Goal: Task Accomplishment & Management: Use online tool/utility

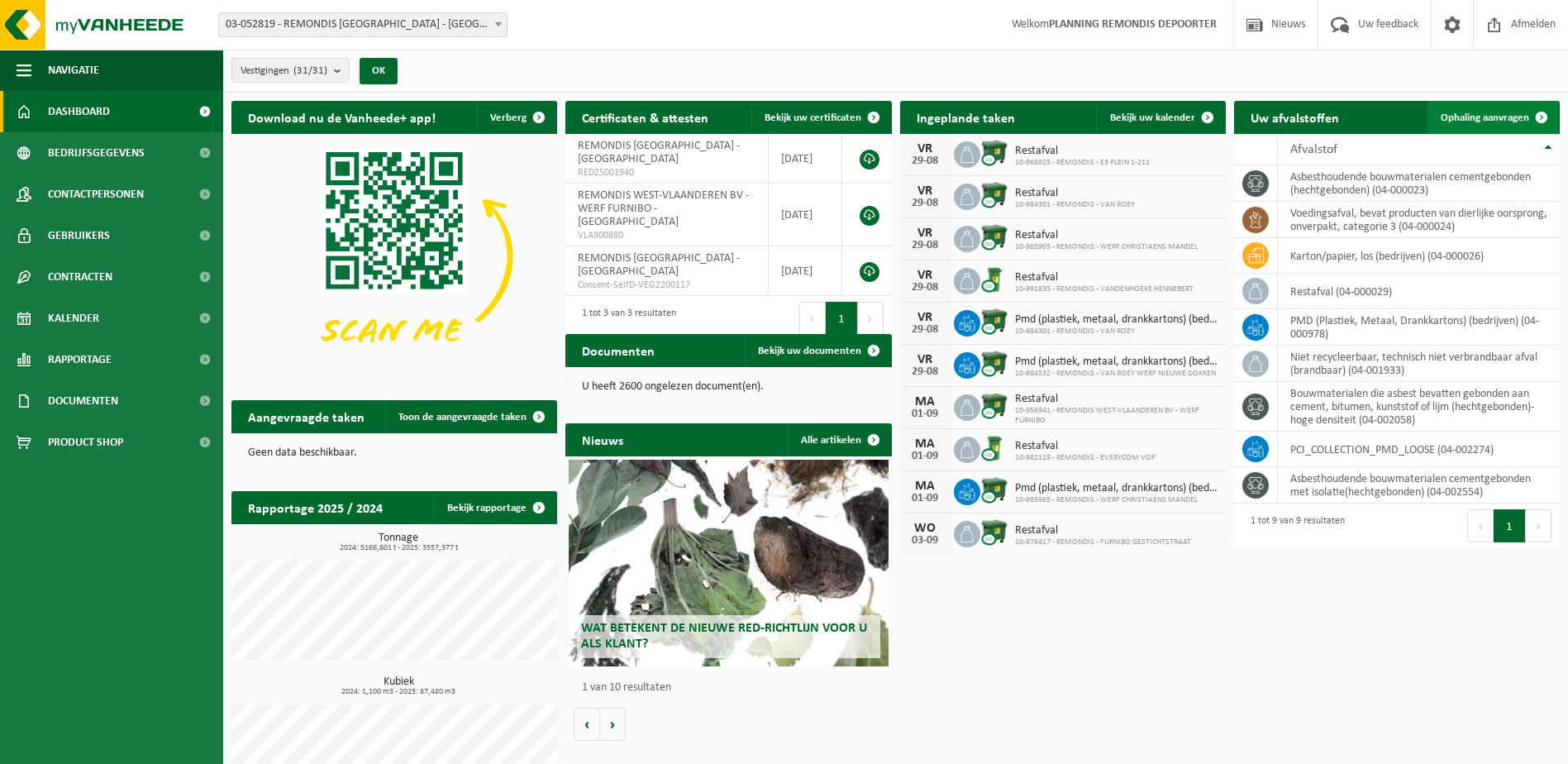
click at [1491, 112] on span "Ophaling aanvragen" at bounding box center [1485, 118] width 89 height 11
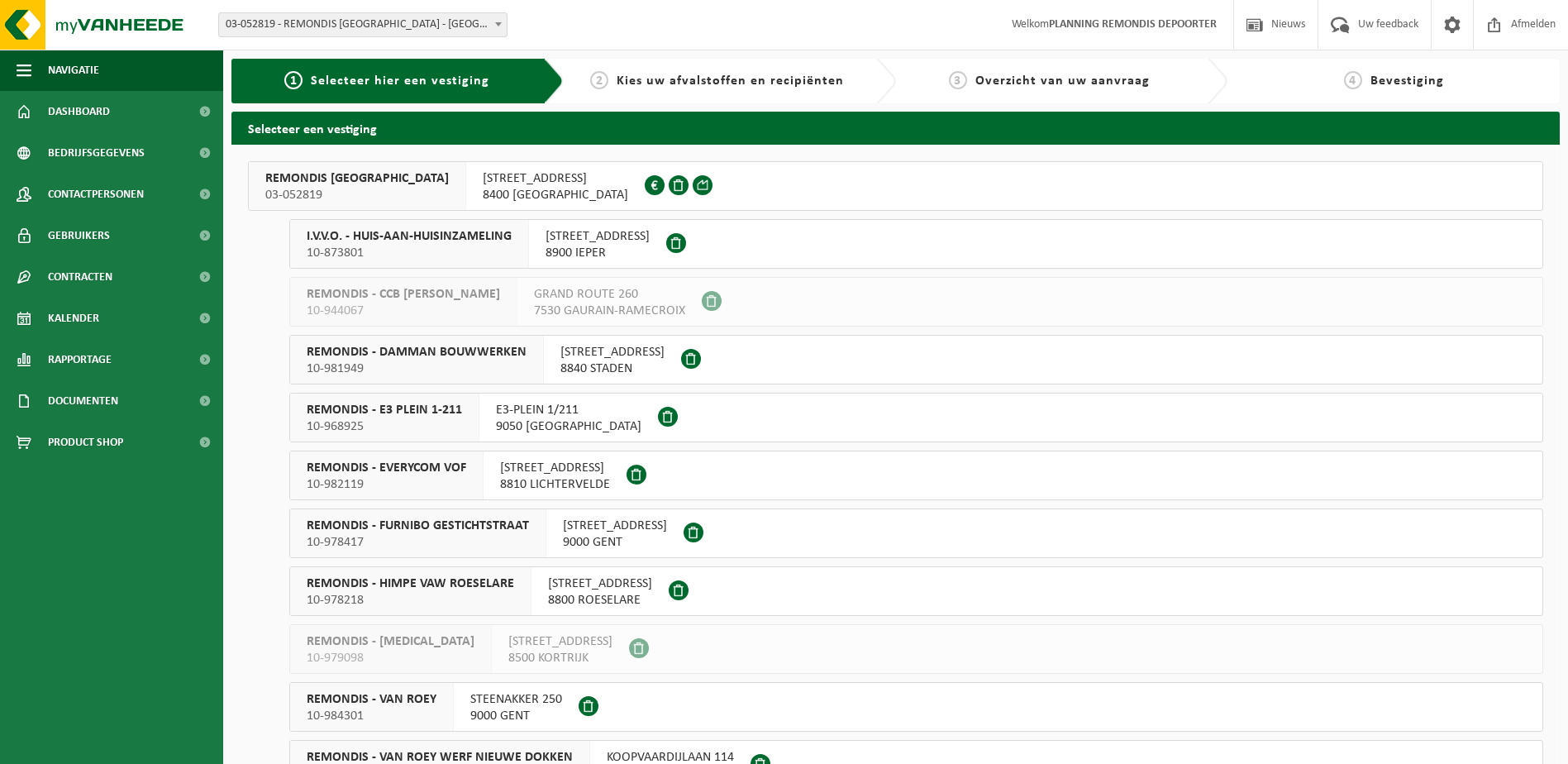
click at [348, 185] on span "REMONDIS WEST-VLAANDEREN" at bounding box center [358, 178] width 184 height 16
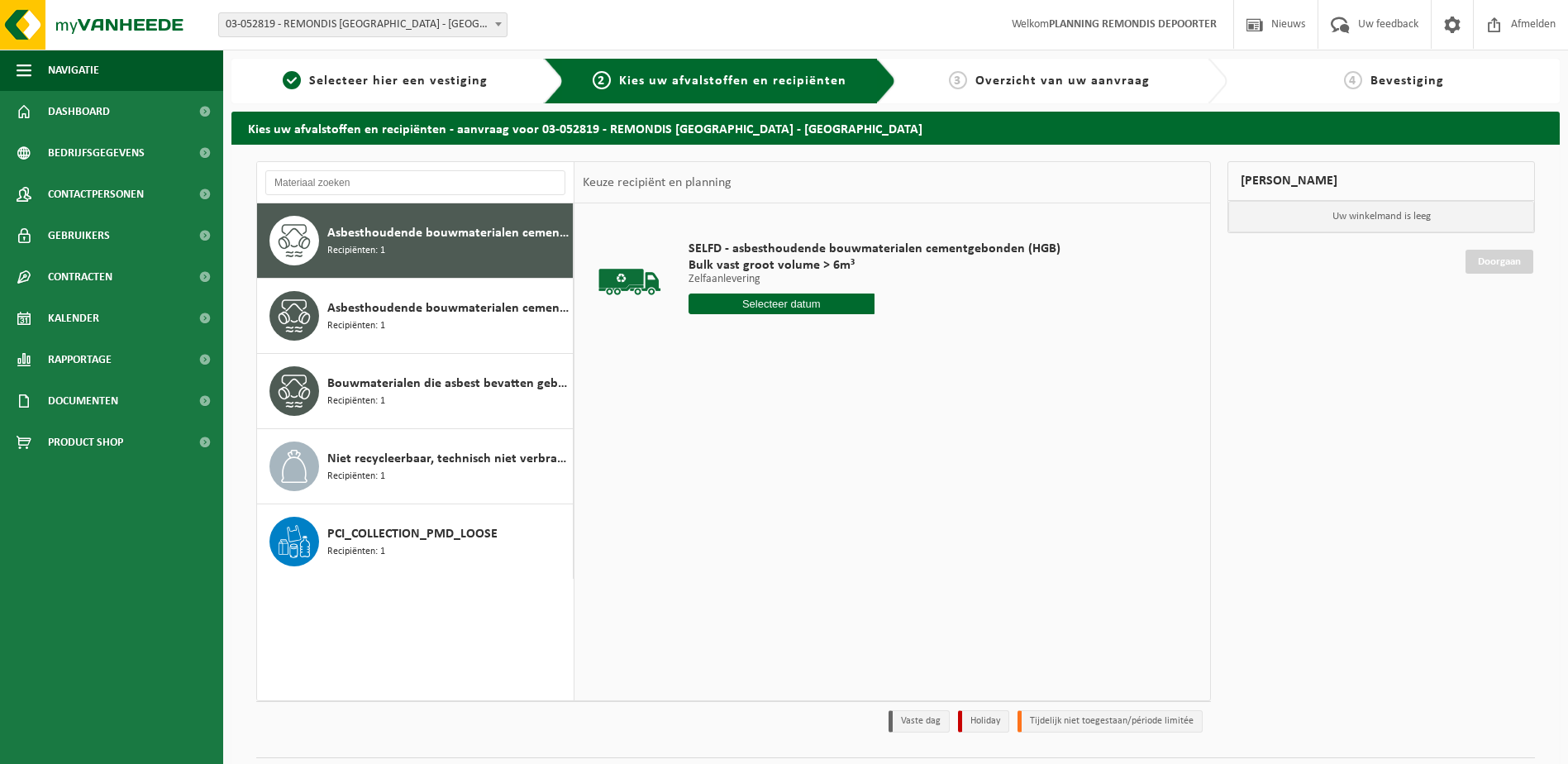
click at [743, 308] on input "text" at bounding box center [781, 304] width 186 height 20
click at [824, 502] on div "29" at bounding box center [820, 503] width 29 height 26
type input "Van 2025-08-29"
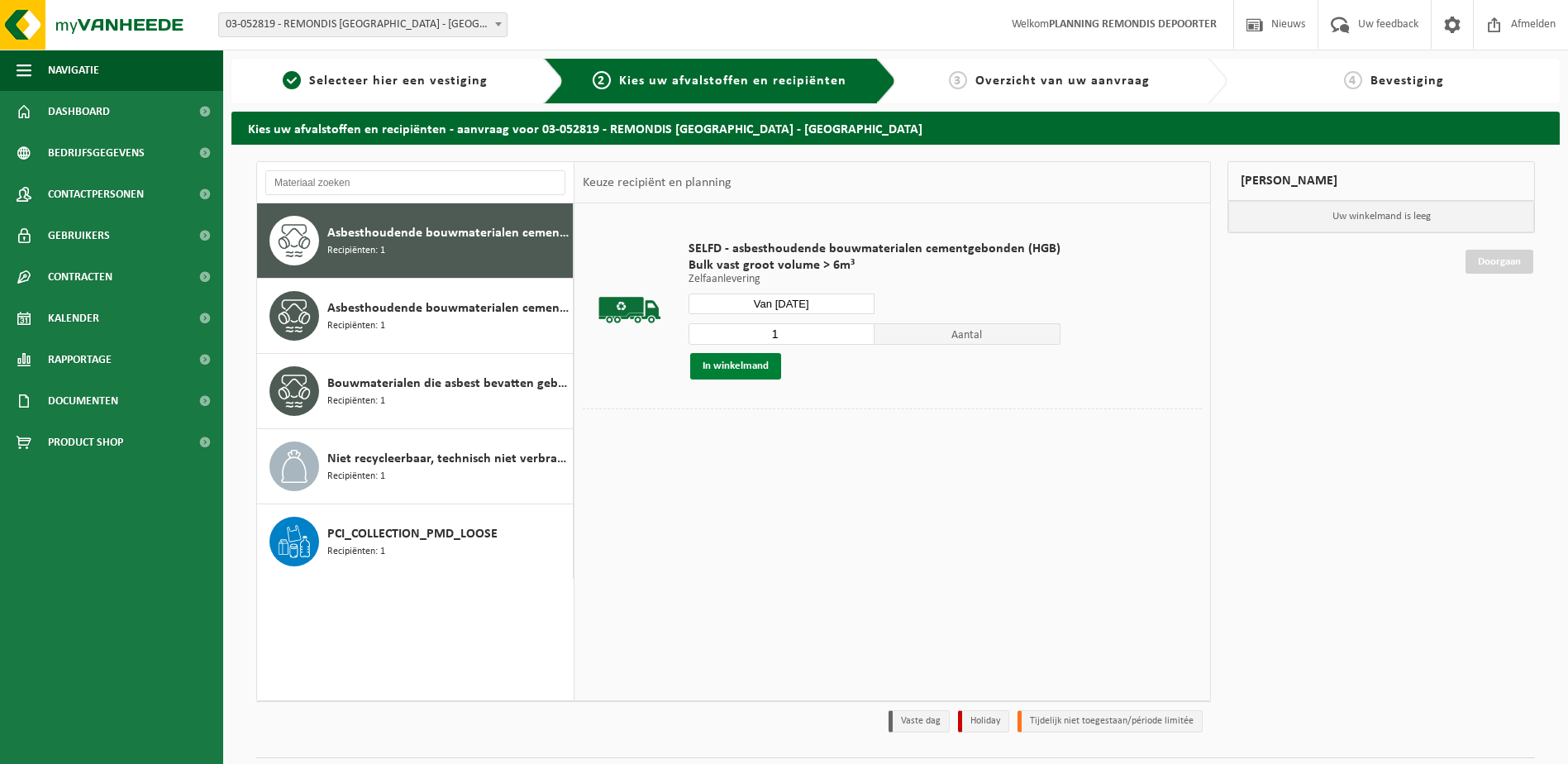
click at [753, 363] on button "In winkelmand" at bounding box center [735, 366] width 91 height 26
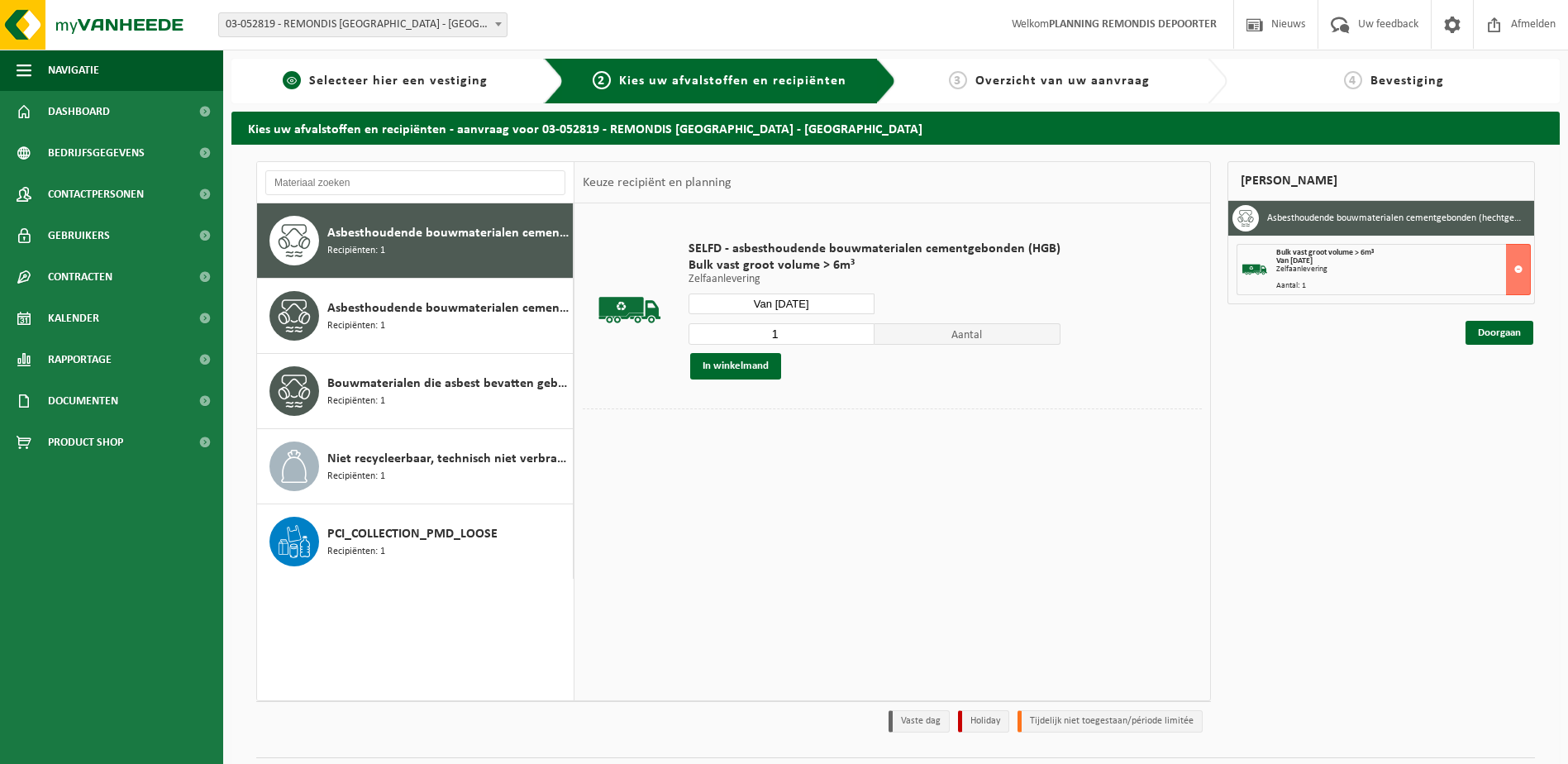
click at [381, 87] on span "Selecteer hier een vestiging" at bounding box center [398, 81] width 179 height 14
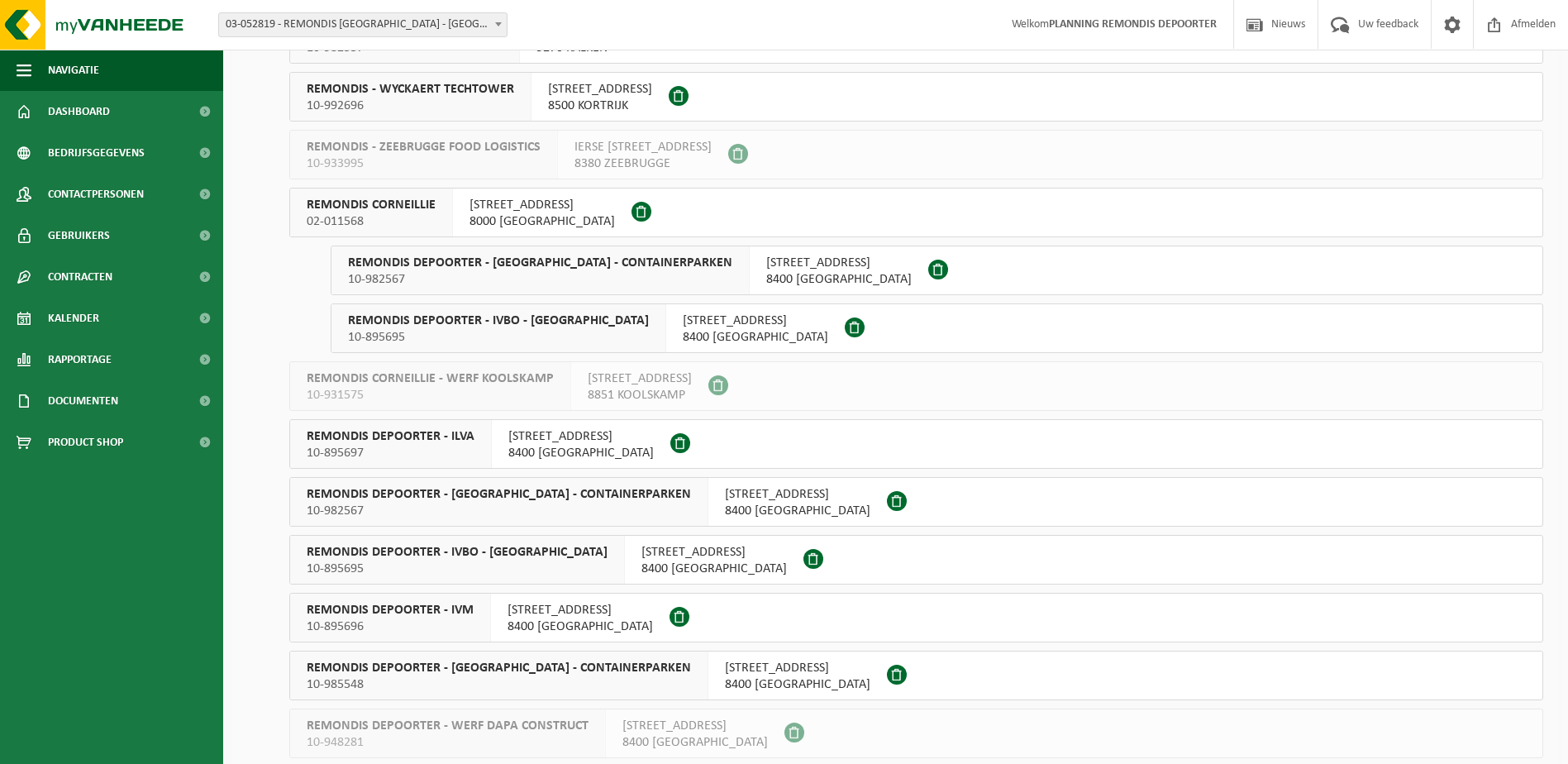
scroll to position [910, 0]
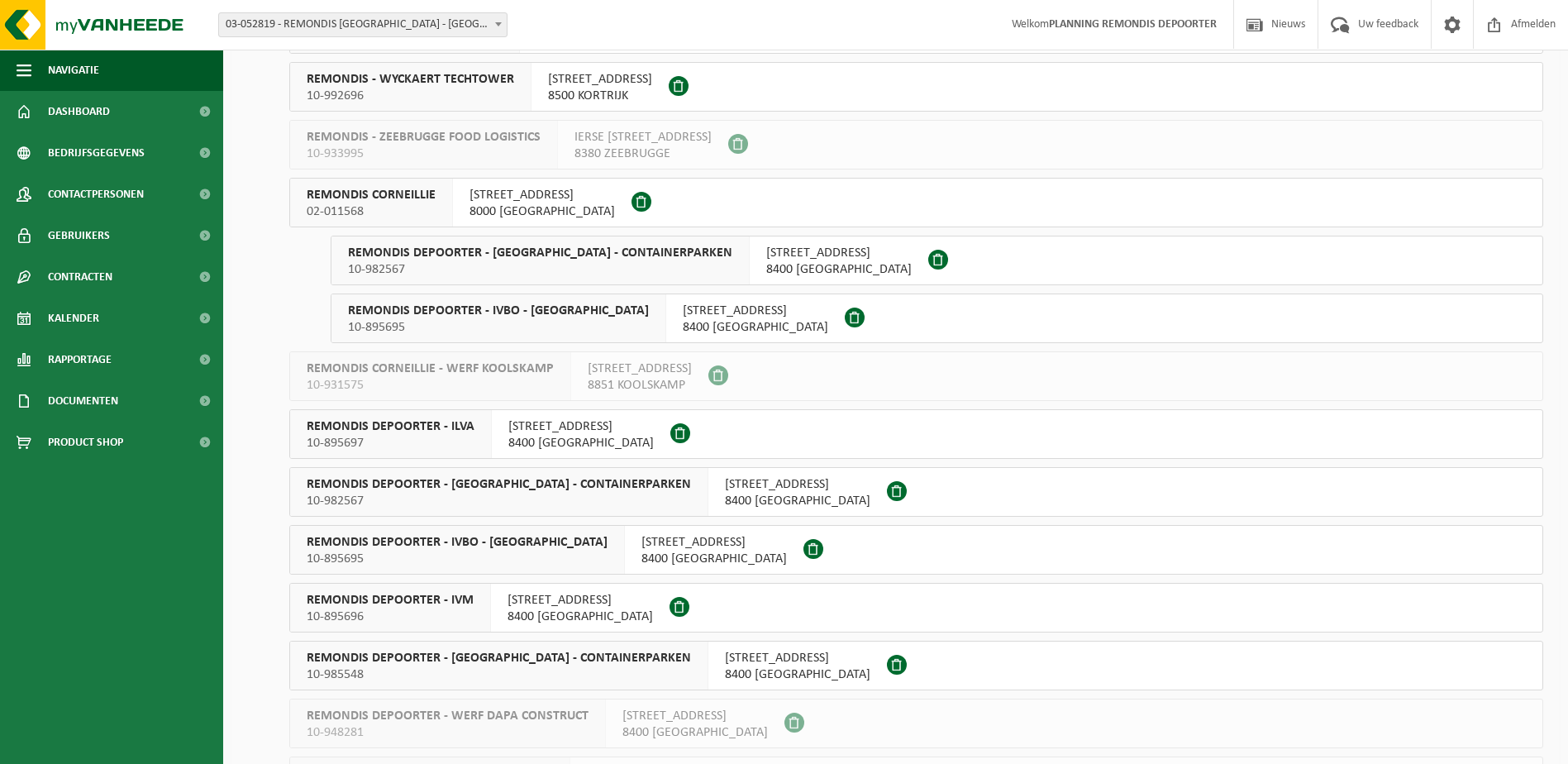
click at [492, 663] on span "REMONDIS DEPOORTER - IVOO - CONTAINERPARKEN" at bounding box center [499, 658] width 385 height 16
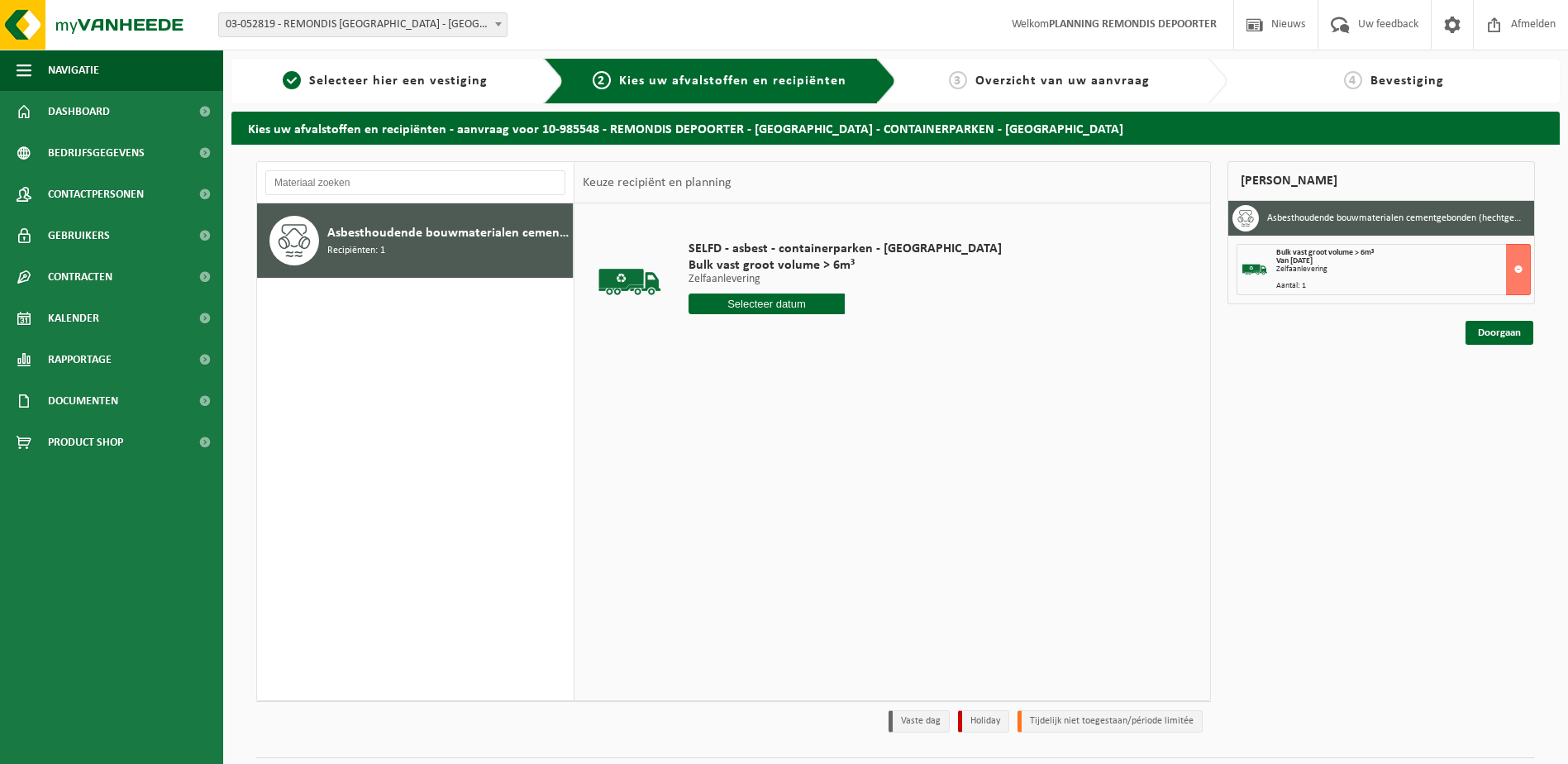
click at [739, 303] on input "text" at bounding box center [767, 304] width 157 height 20
click at [818, 503] on div "29" at bounding box center [820, 503] width 29 height 26
type input "Van 2025-08-29"
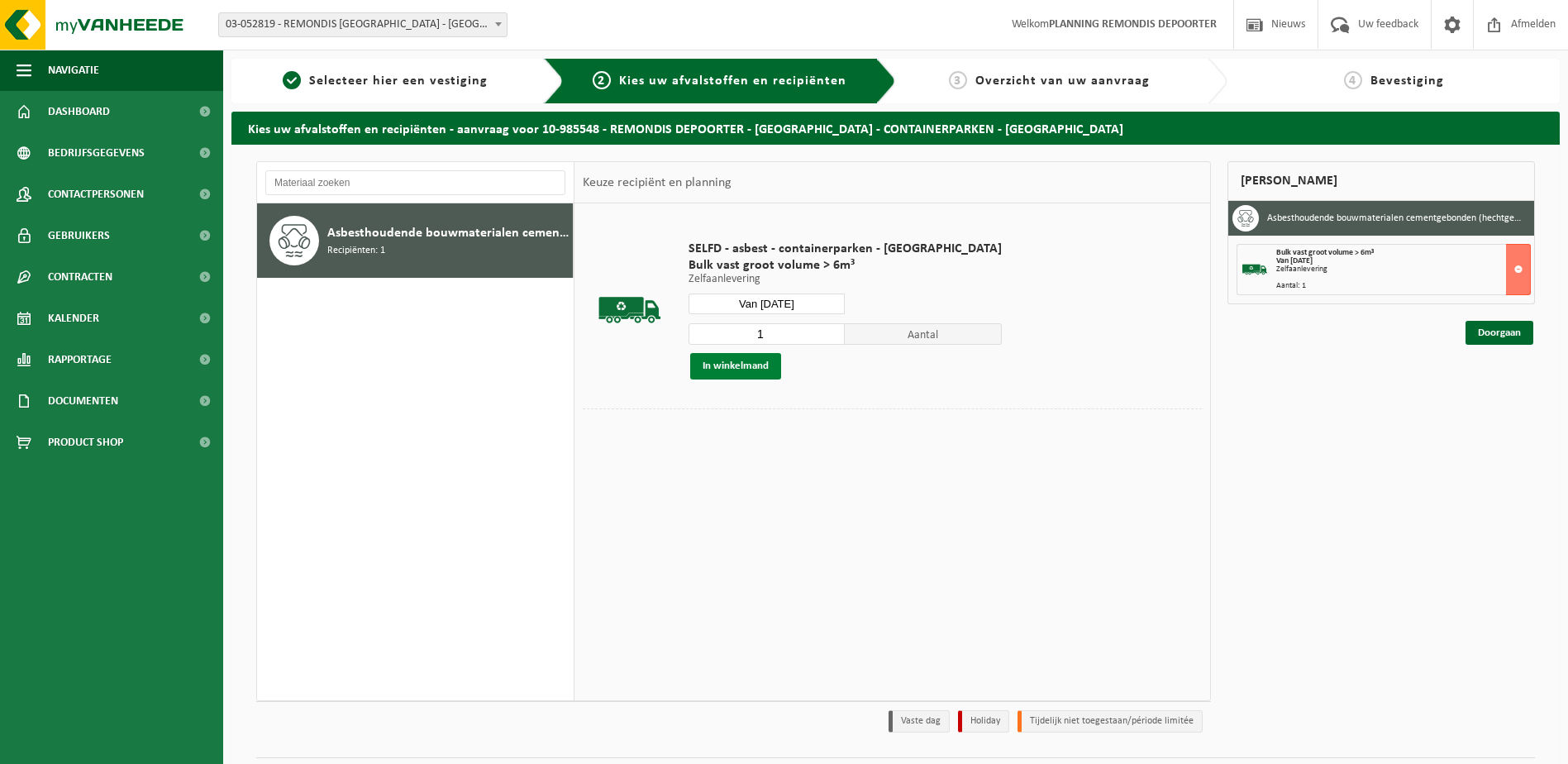
click at [764, 365] on button "In winkelmand" at bounding box center [735, 366] width 91 height 26
click at [1492, 389] on link "Doorgaan" at bounding box center [1500, 393] width 68 height 24
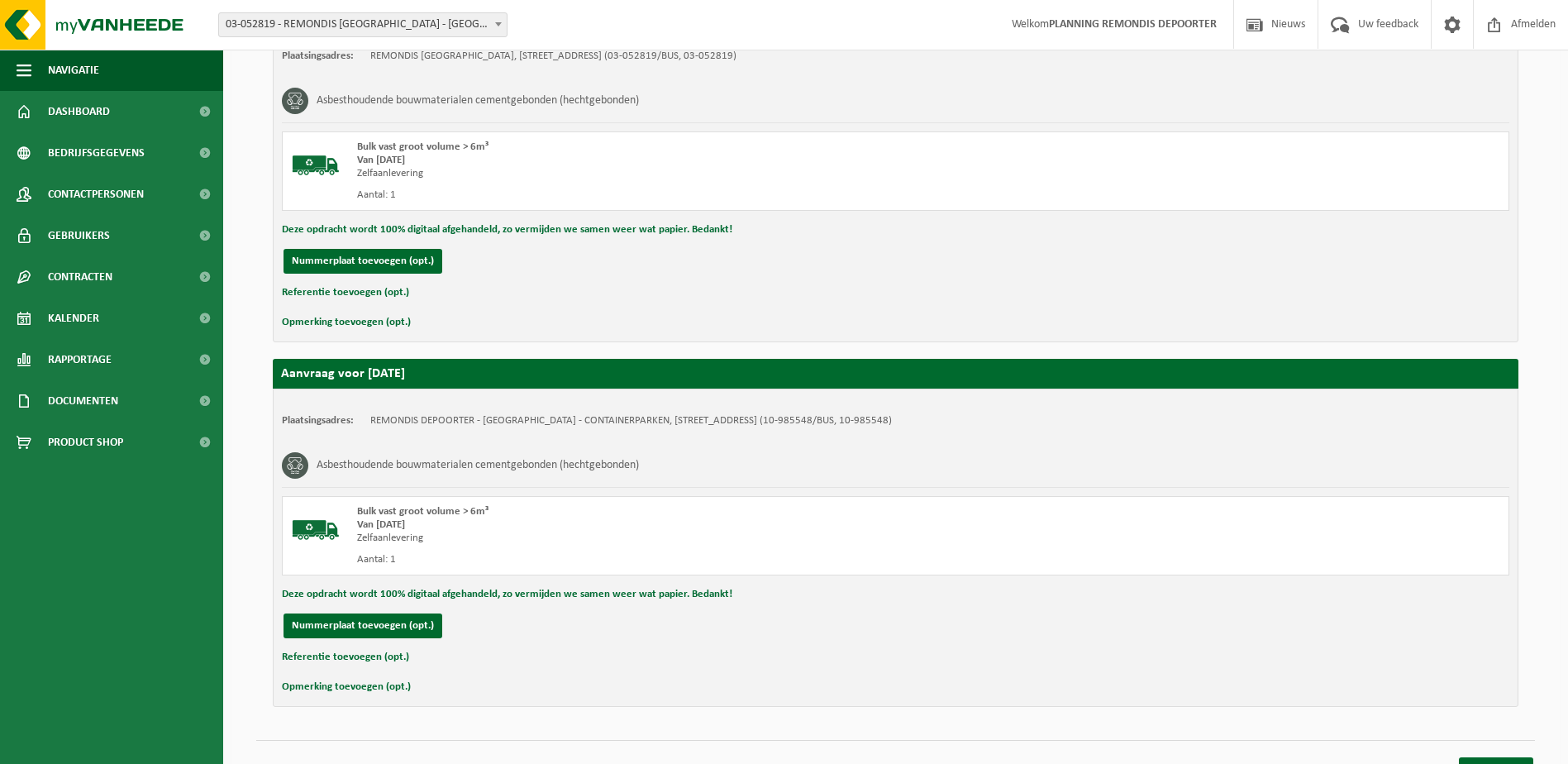
scroll to position [394, 0]
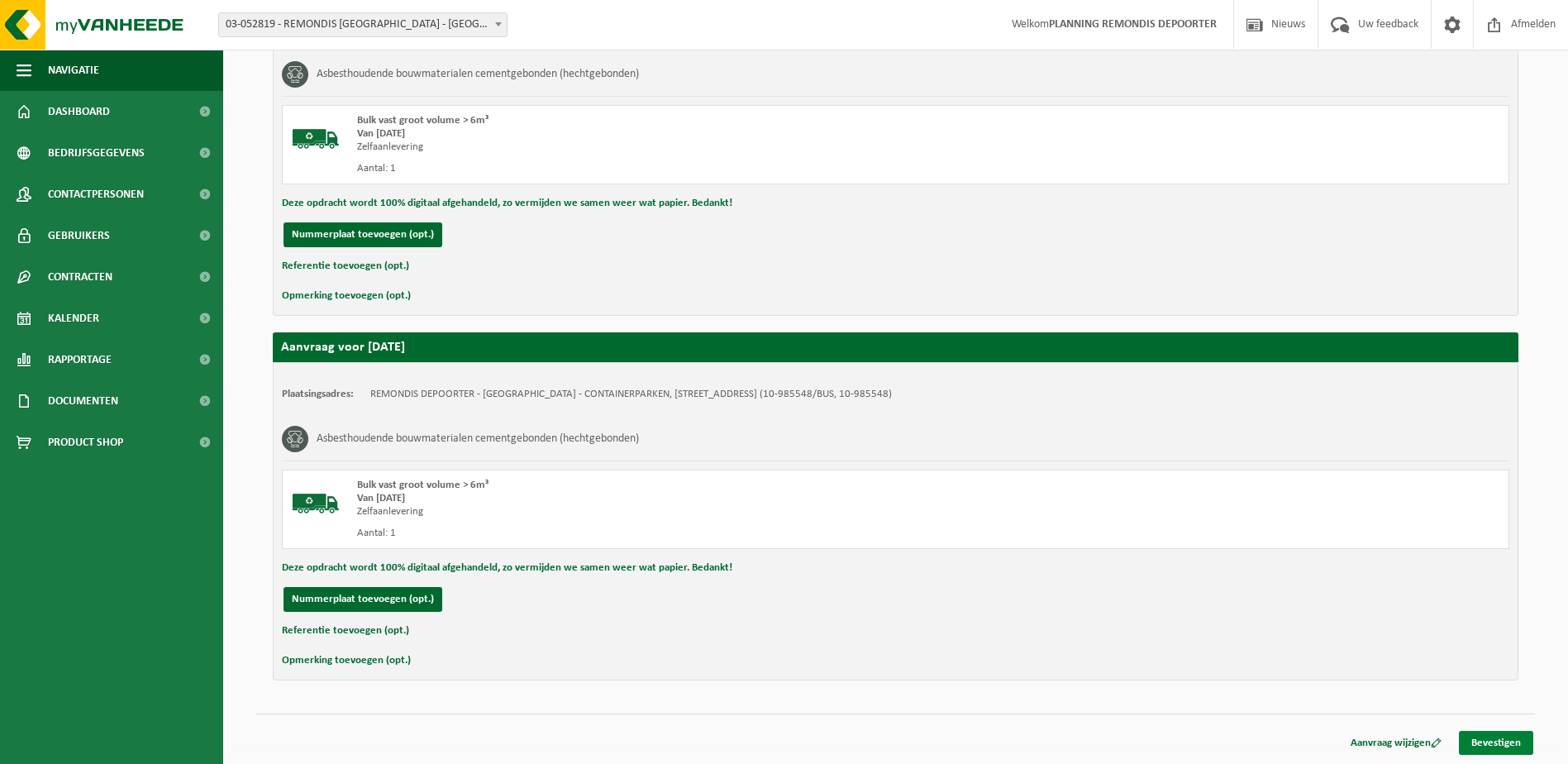
click at [1507, 751] on link "Bevestigen" at bounding box center [1496, 743] width 74 height 24
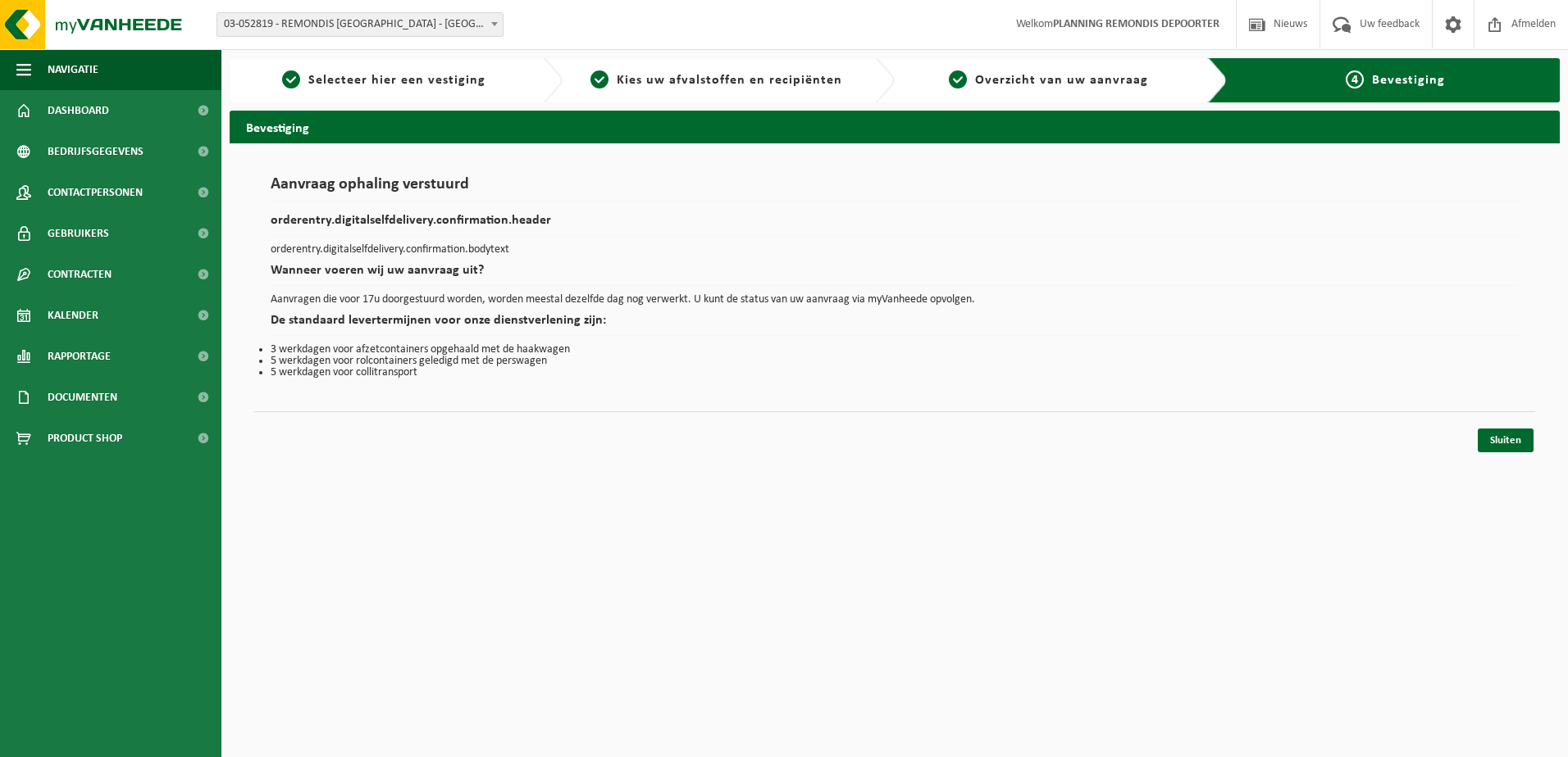
click at [1536, 443] on div "Aanvraag ophaling verstuurd orderentry.digitalselfdelivery.confirmation.header …" at bounding box center [894, 294] width 1330 height 301
click at [1520, 443] on link "Sluiten" at bounding box center [1506, 441] width 56 height 24
